Goal: Information Seeking & Learning: Check status

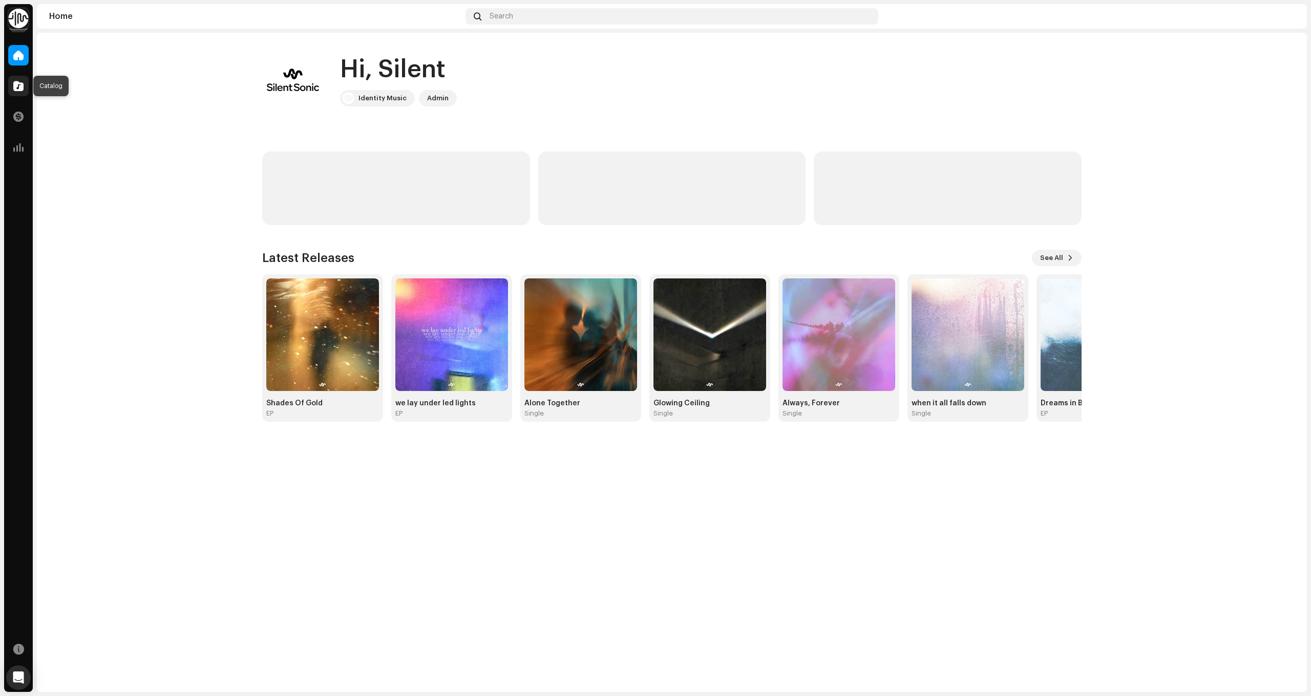
click at [26, 93] on div at bounding box center [18, 86] width 20 height 20
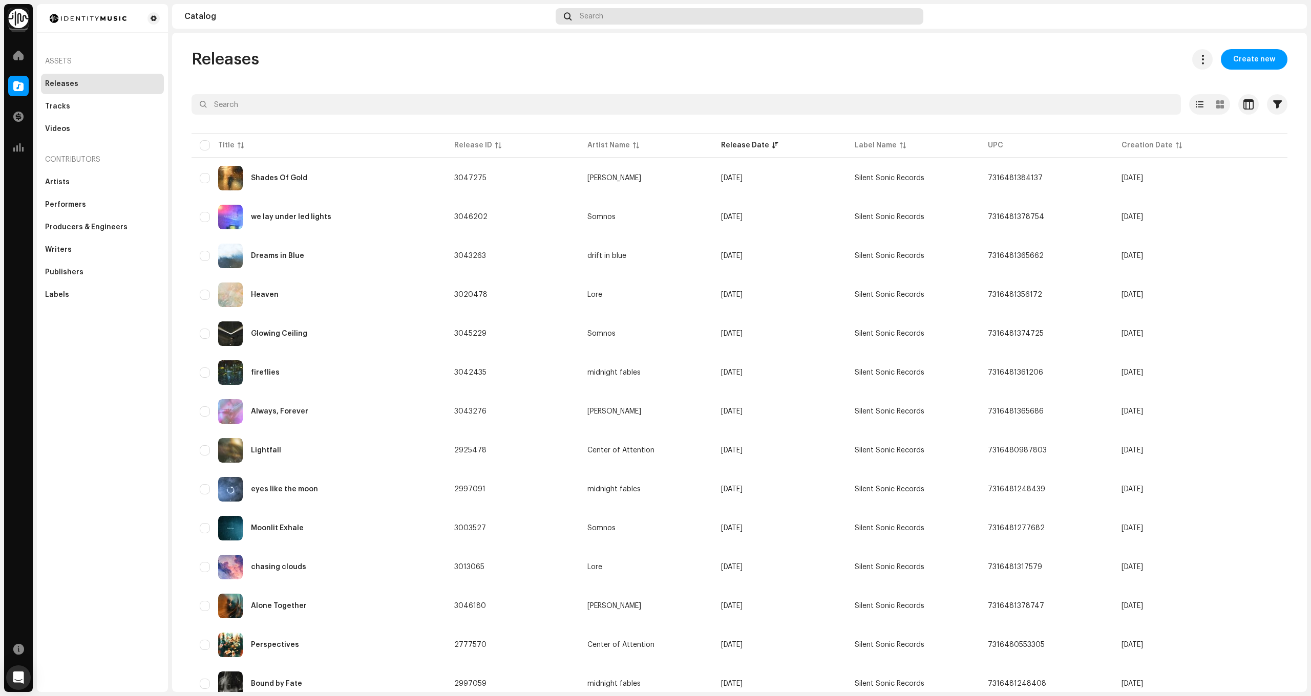
click at [673, 15] on div "Search" at bounding box center [739, 16] width 367 height 16
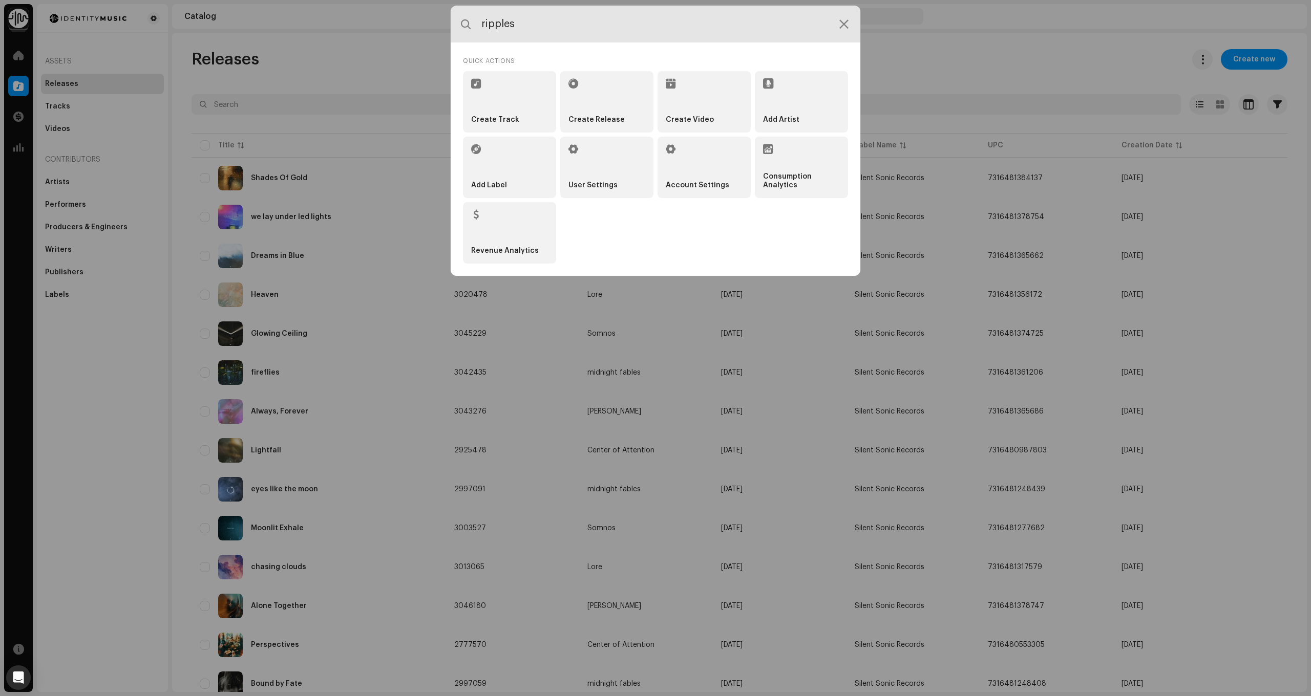
type input "ripples"
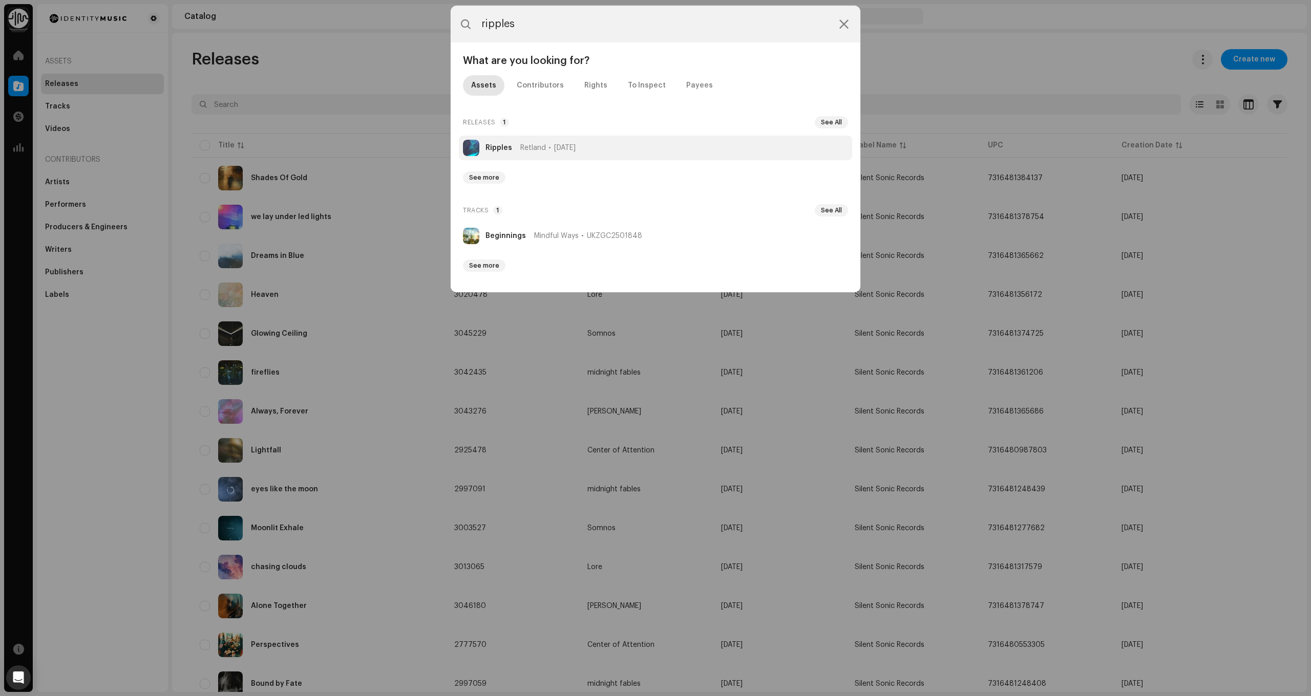
click at [536, 140] on li "Ripples Retland [DATE]" at bounding box center [655, 148] width 393 height 25
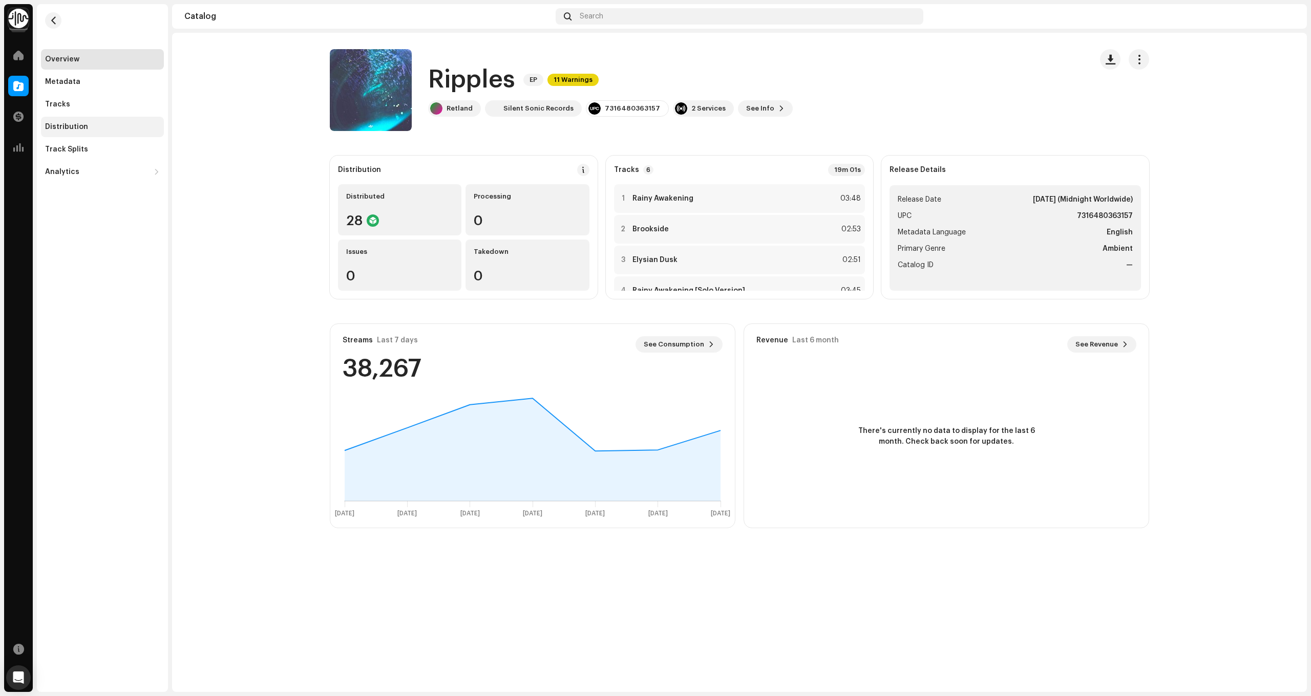
click at [72, 125] on div "Distribution" at bounding box center [66, 127] width 43 height 8
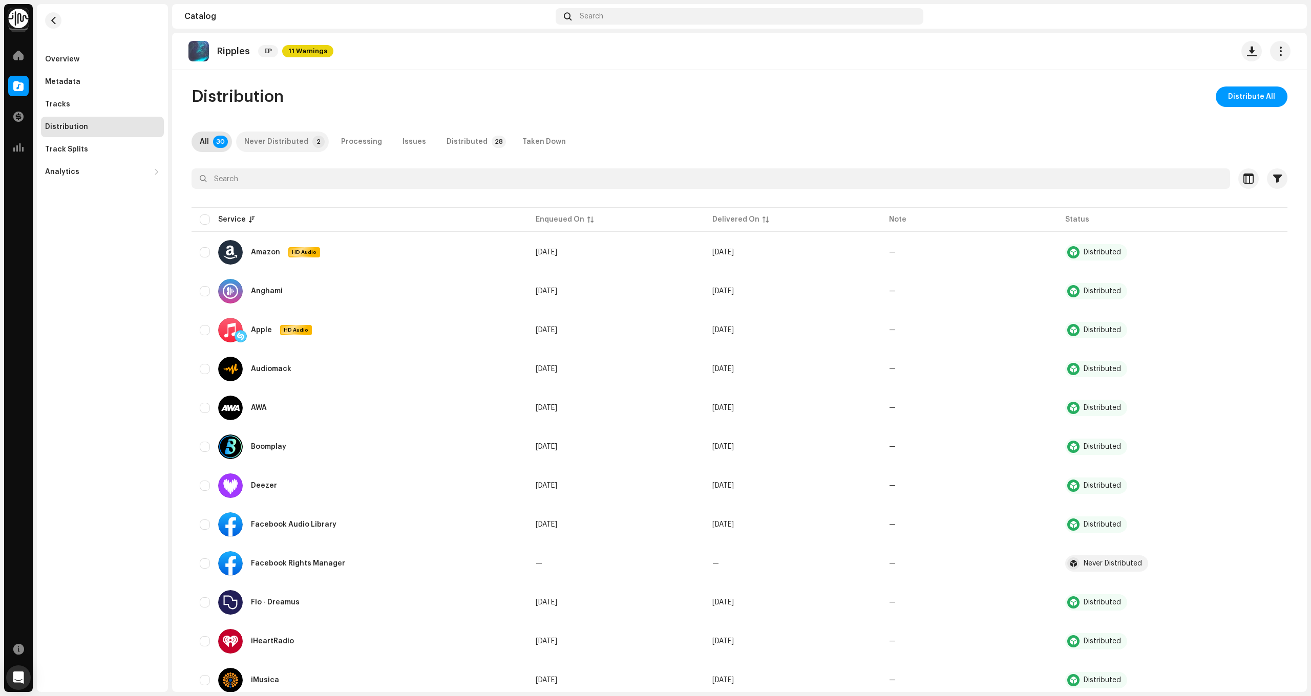
click at [285, 134] on div "Never Distributed" at bounding box center [276, 142] width 64 height 20
